Goal: Task Accomplishment & Management: Use online tool/utility

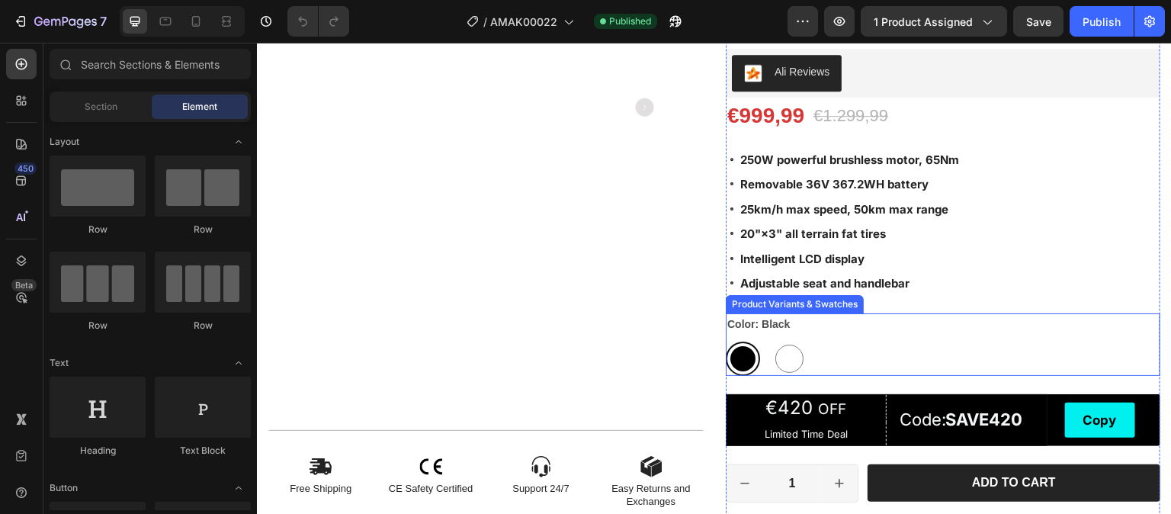
scroll to position [229, 0]
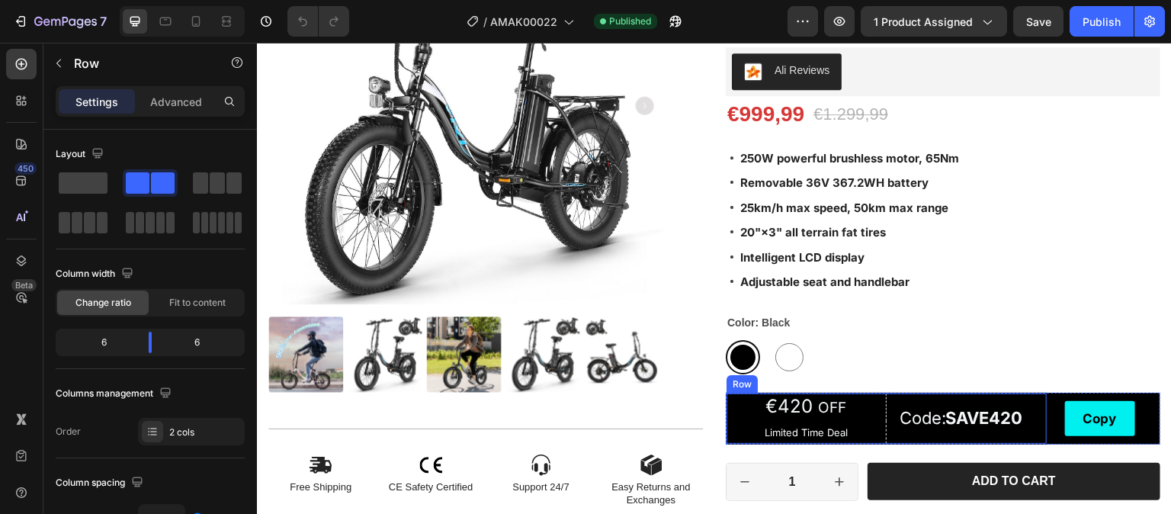
click at [930, 432] on div "Code: SAVE420 Text Block" at bounding box center [967, 419] width 160 height 50
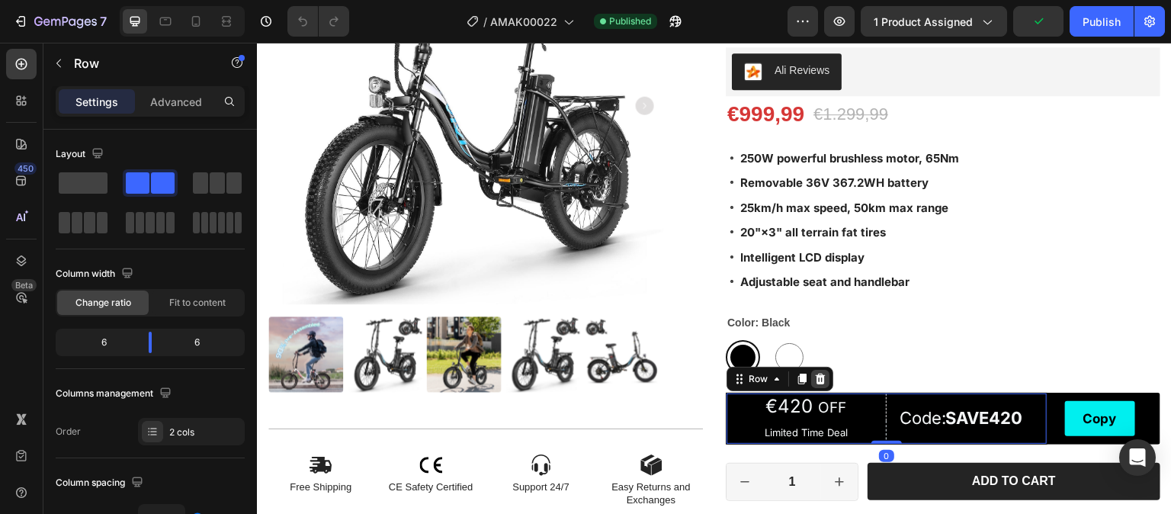
click at [815, 374] on icon at bounding box center [821, 379] width 12 height 12
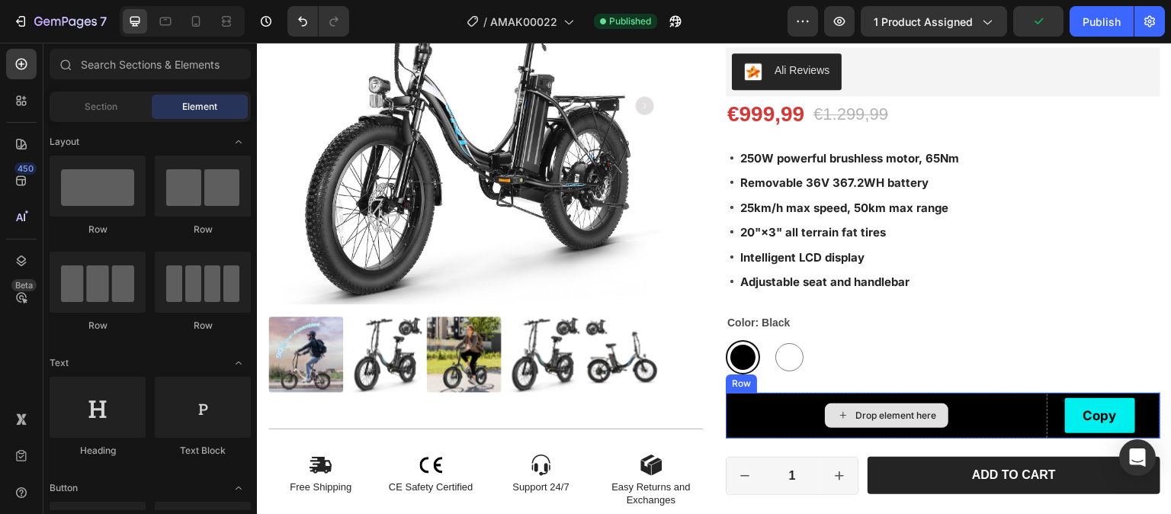
click at [838, 403] on div "Drop element here" at bounding box center [887, 415] width 124 height 24
click at [764, 401] on div "Drop element here" at bounding box center [887, 416] width 322 height 46
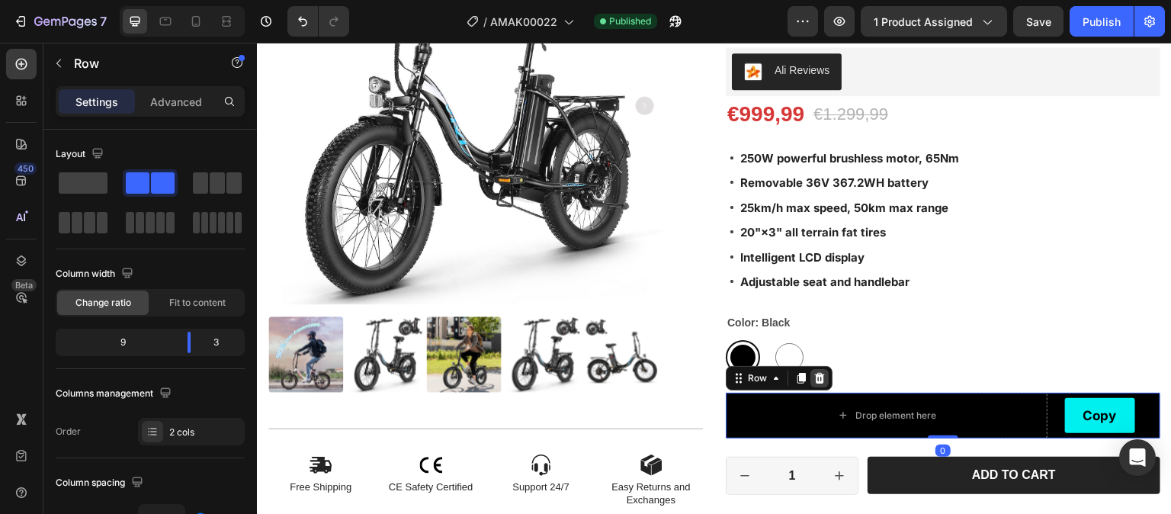
click at [811, 374] on div at bounding box center [820, 378] width 18 height 18
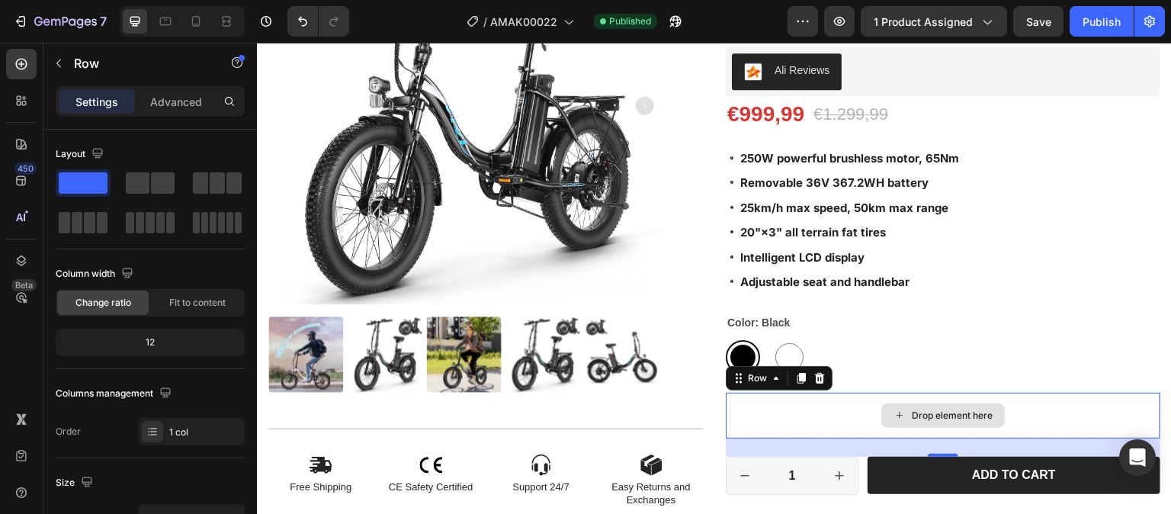
click at [856, 409] on div "Drop element here" at bounding box center [943, 416] width 435 height 46
click at [815, 375] on icon at bounding box center [820, 378] width 10 height 11
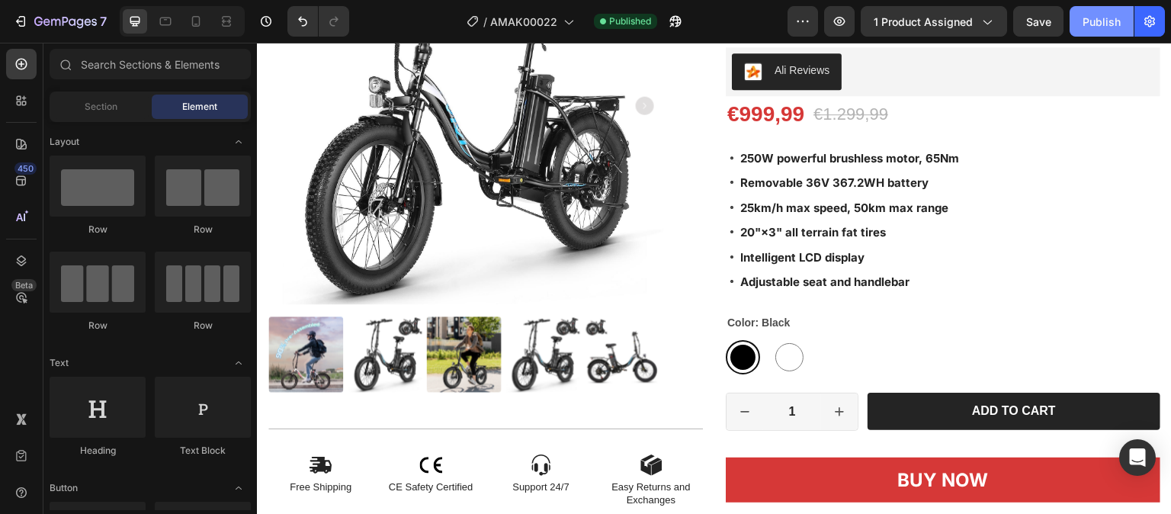
click at [1095, 17] on div "Publish" at bounding box center [1102, 22] width 38 height 16
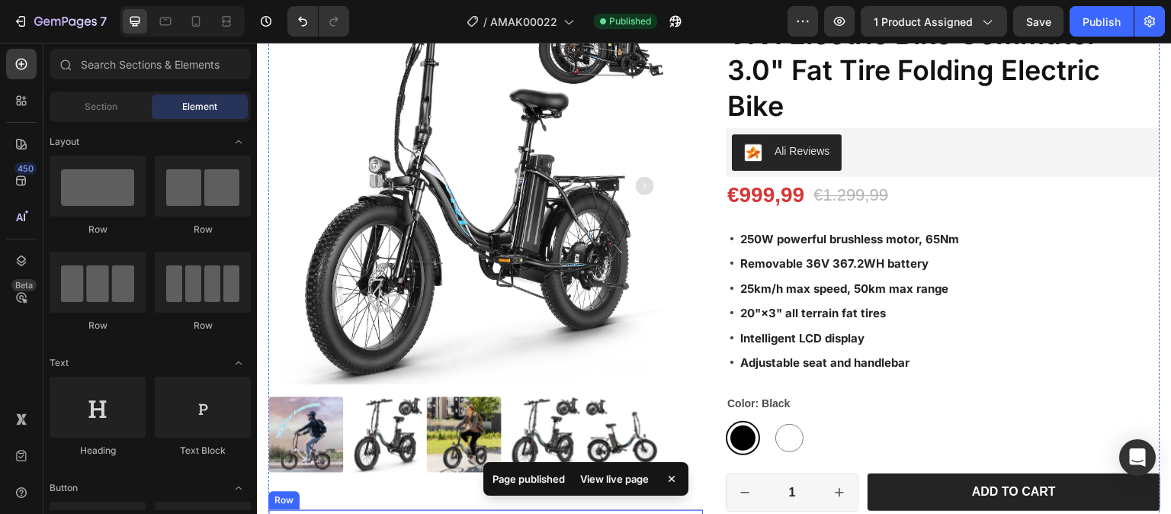
scroll to position [0, 0]
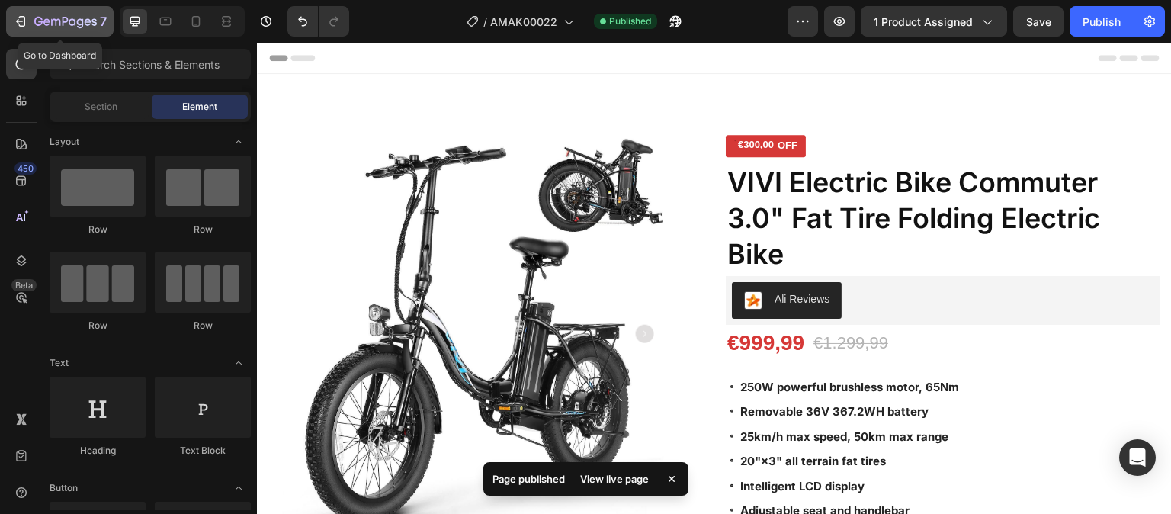
click at [26, 20] on icon "button" at bounding box center [20, 21] width 15 height 15
